Goal: Book appointment/travel/reservation

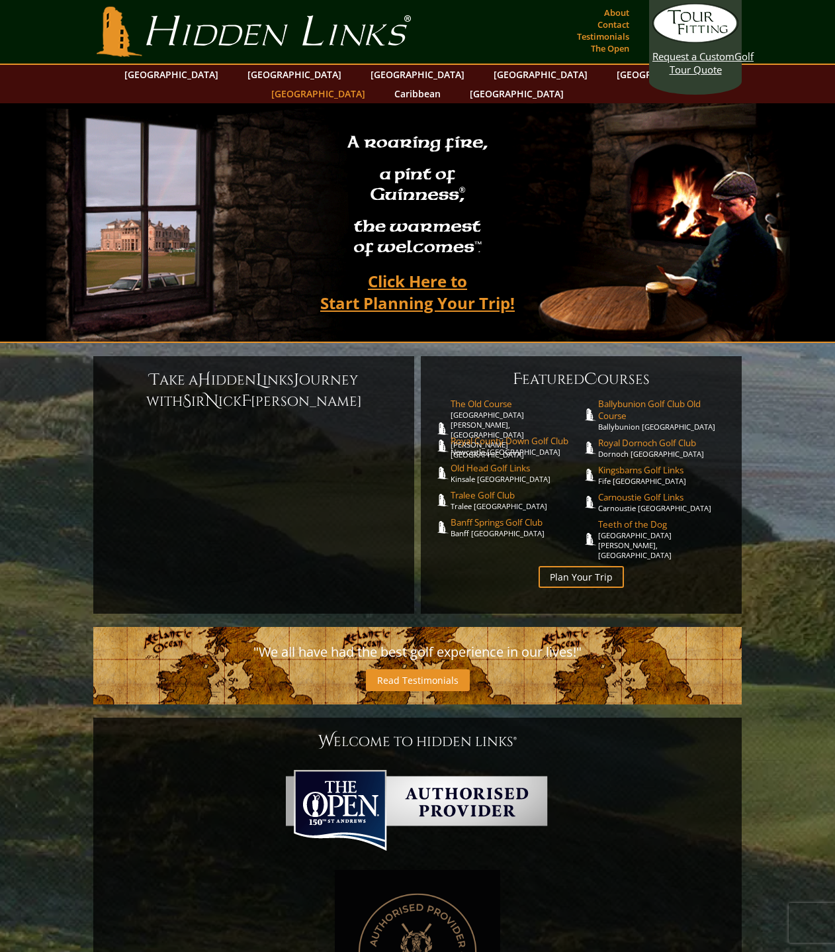
click at [372, 84] on link "[GEOGRAPHIC_DATA]" at bounding box center [318, 93] width 107 height 19
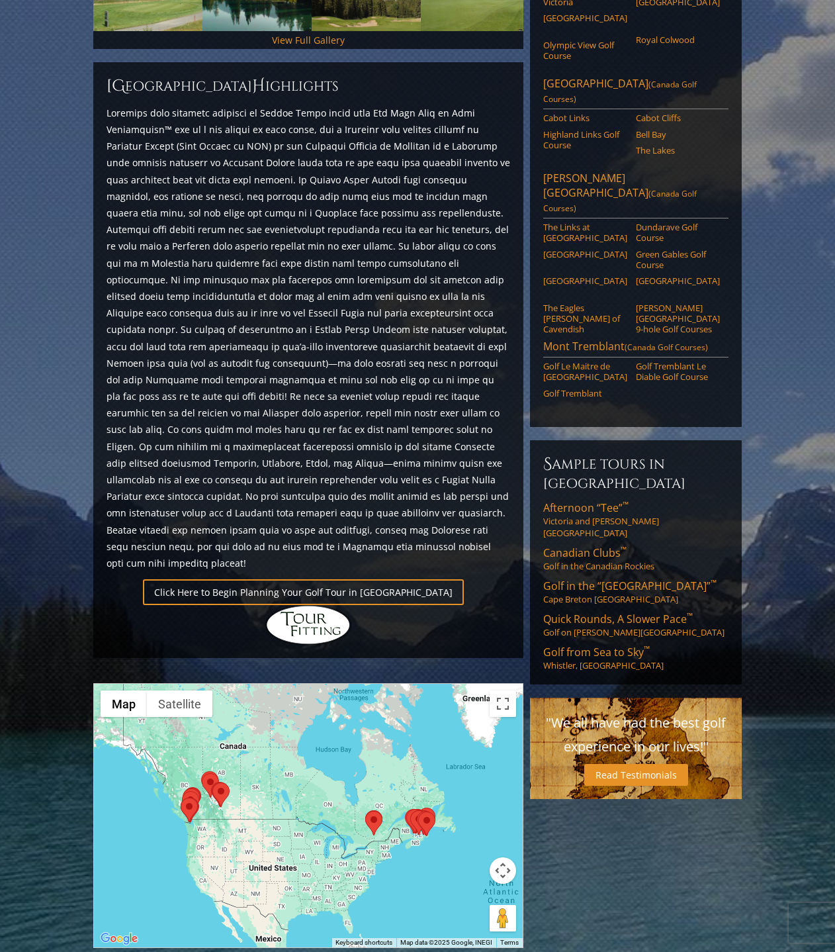
scroll to position [529, 0]
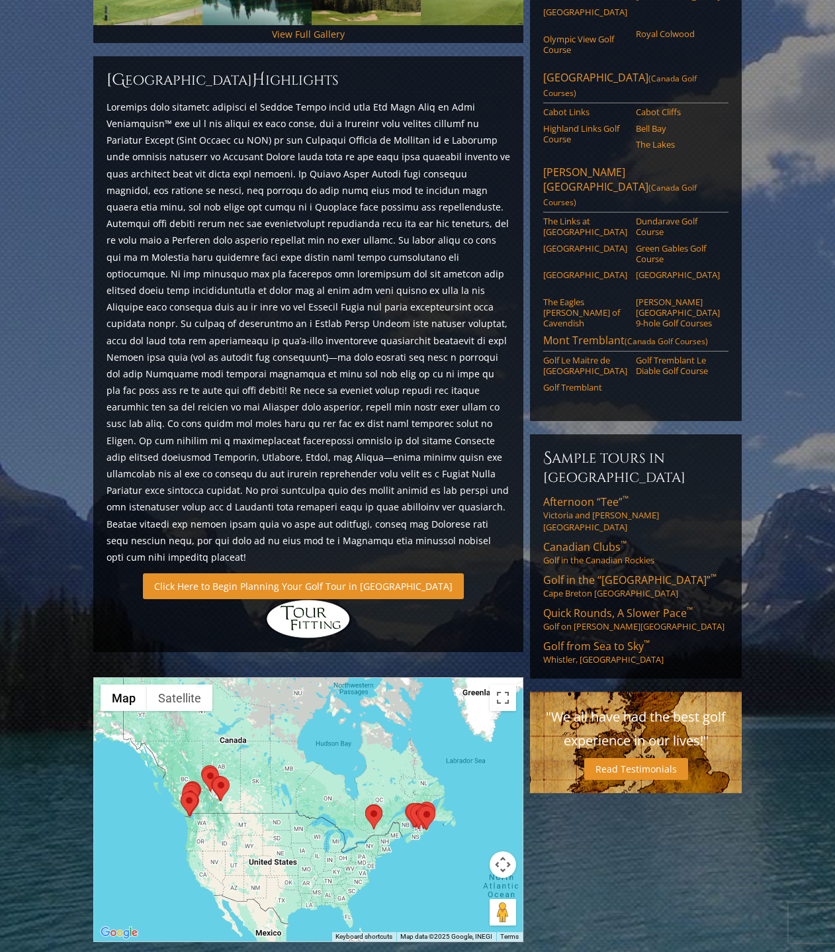
click at [340, 573] on link "Click Here to Begin Planning Your Golf Tour in [GEOGRAPHIC_DATA]" at bounding box center [303, 586] width 321 height 26
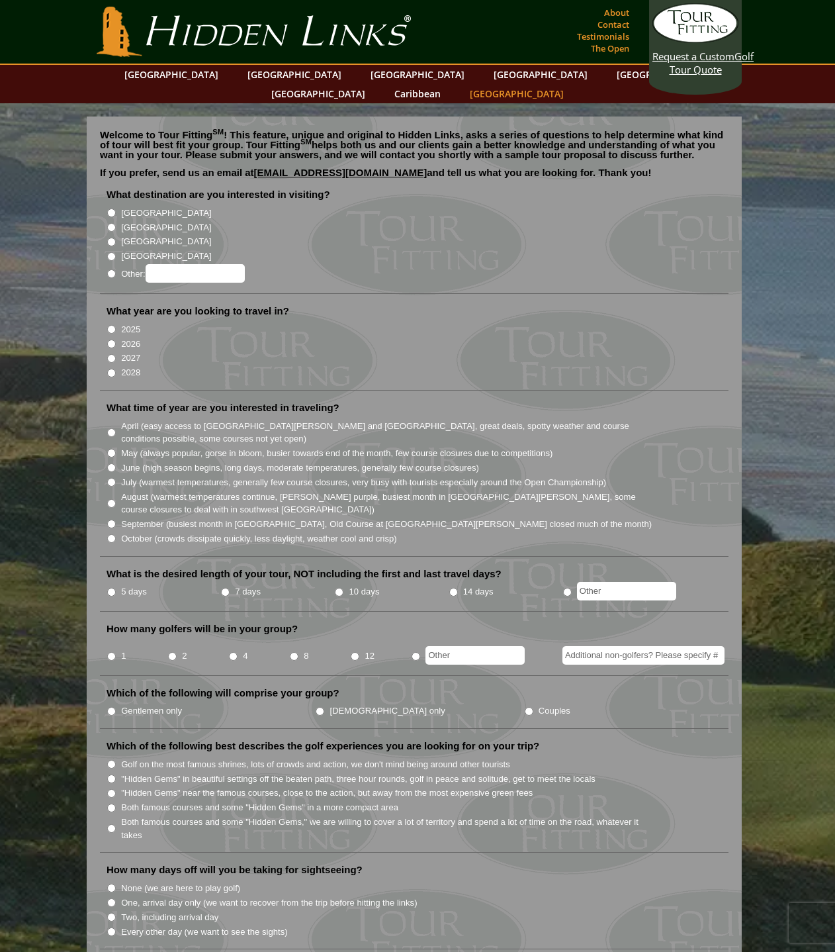
click at [570, 84] on link "[GEOGRAPHIC_DATA]" at bounding box center [516, 93] width 107 height 19
